Goal: Task Accomplishment & Management: Use online tool/utility

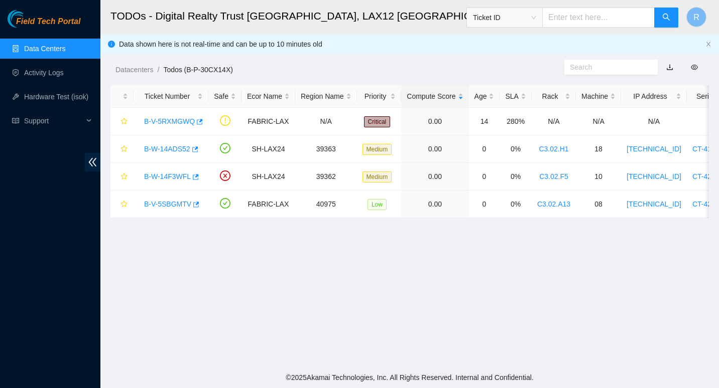
scroll to position [133, 0]
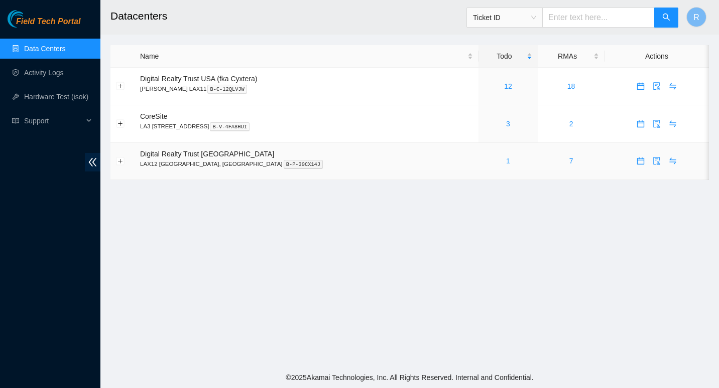
click at [506, 161] on link "1" at bounding box center [508, 161] width 4 height 8
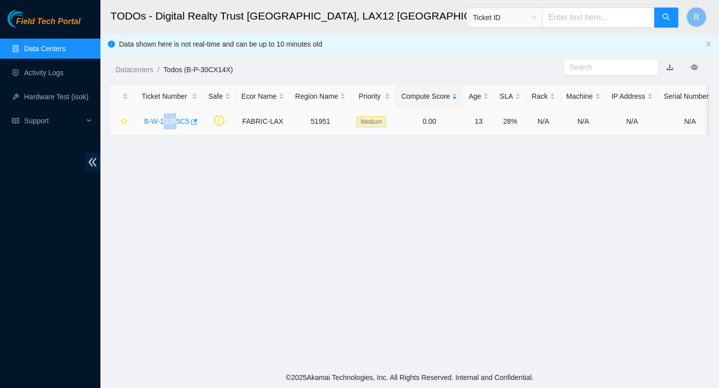
drag, startPoint x: 166, startPoint y: 126, endPoint x: 173, endPoint y: 116, distance: 12.5
click at [173, 116] on div "B-W-13JR5C5" at bounding box center [168, 121] width 58 height 16
click at [154, 117] on link "B-W-13JR5C5" at bounding box center [166, 121] width 45 height 8
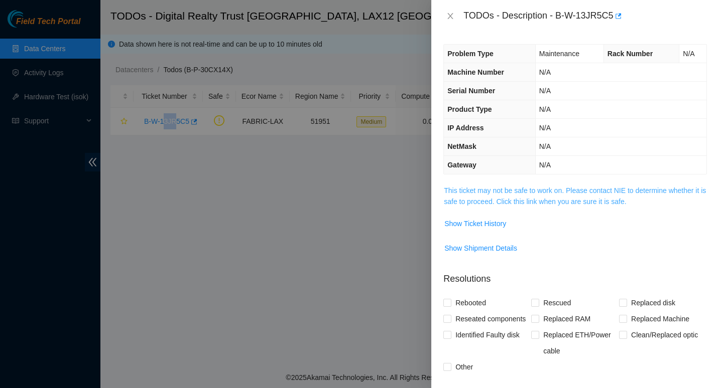
click at [479, 200] on link "This ticket may not be safe to work on. Please contact NIE to determine whether…" at bounding box center [575, 196] width 262 height 19
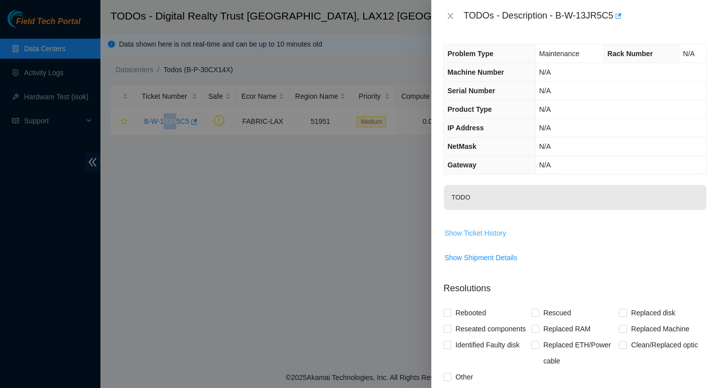
click at [479, 235] on span "Show Ticket History" at bounding box center [475, 233] width 62 height 11
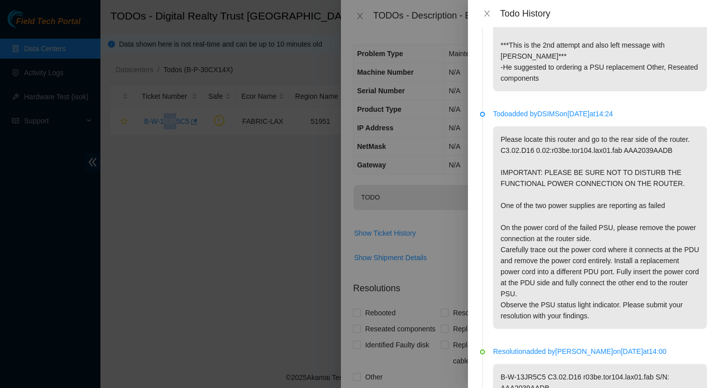
scroll to position [227, 0]
click at [280, 203] on div at bounding box center [359, 194] width 719 height 388
